Goal: Communication & Community: Answer question/provide support

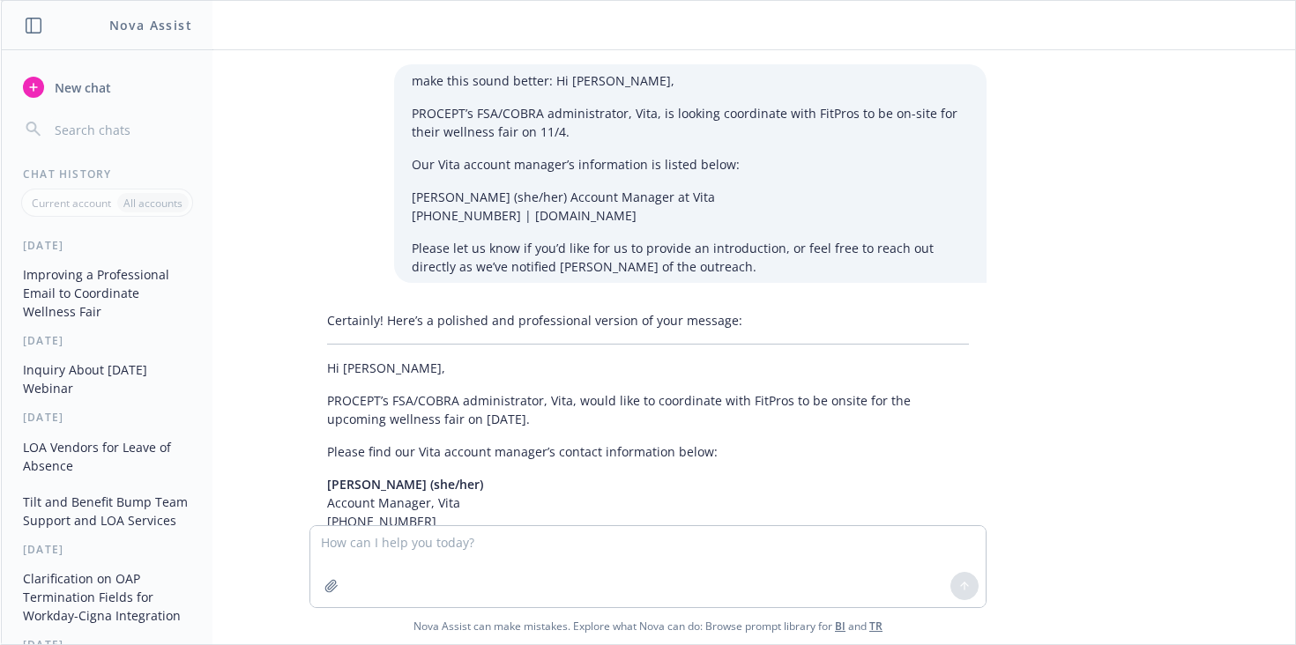
scroll to position [145, 0]
